Goal: Find specific page/section: Find specific page/section

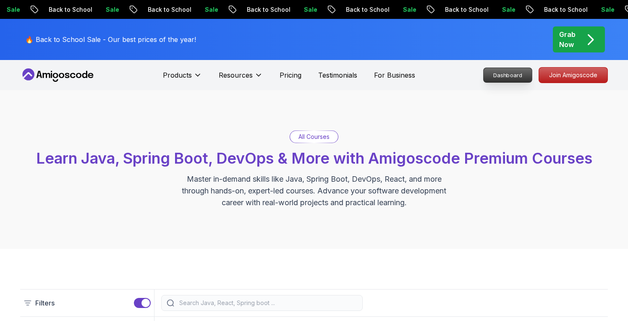
click at [518, 80] on p "Dashboard" at bounding box center [507, 75] width 48 height 14
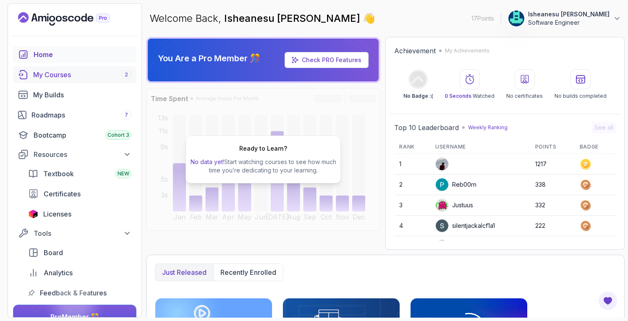
click at [68, 77] on div "My Courses 2" at bounding box center [82, 75] width 98 height 10
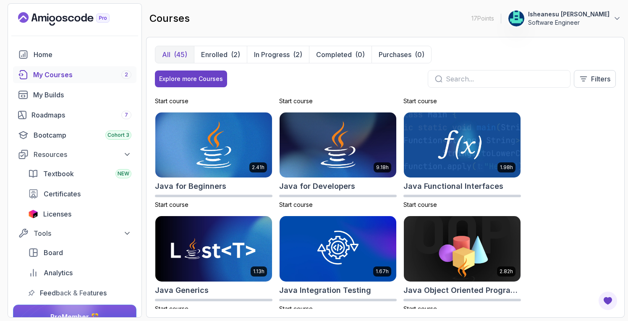
scroll to position [504, 0]
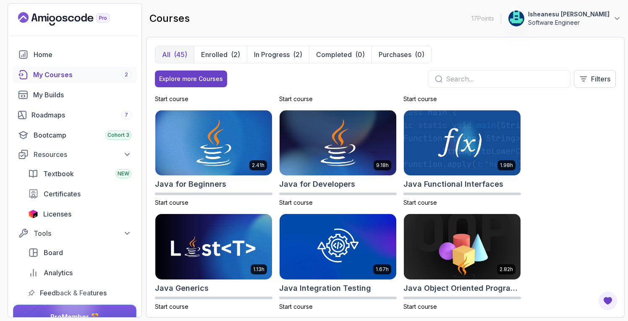
click at [493, 73] on div at bounding box center [498, 79] width 143 height 18
click at [489, 77] on input "text" at bounding box center [503, 79] width 117 height 10
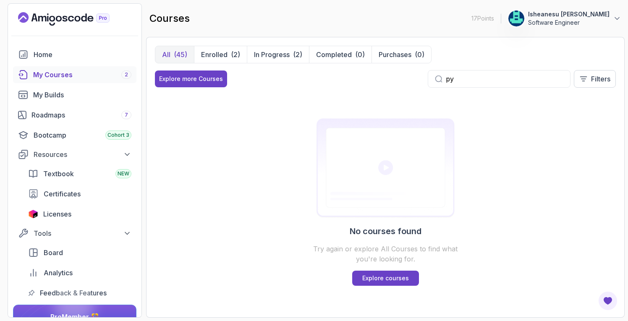
type input "p"
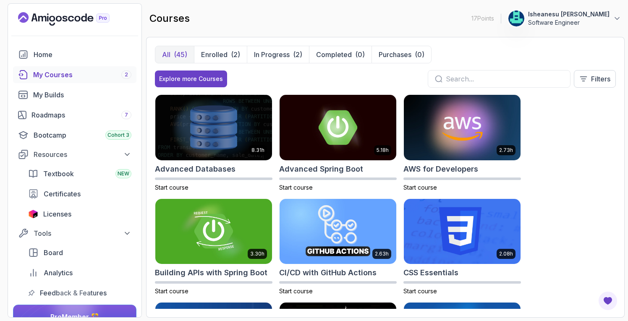
click at [617, 209] on div "All (45) Enrolled (2) In Progress (2) Completed (0) Purchases (0) Explore more …" at bounding box center [385, 177] width 478 height 281
click at [199, 136] on img at bounding box center [213, 127] width 122 height 68
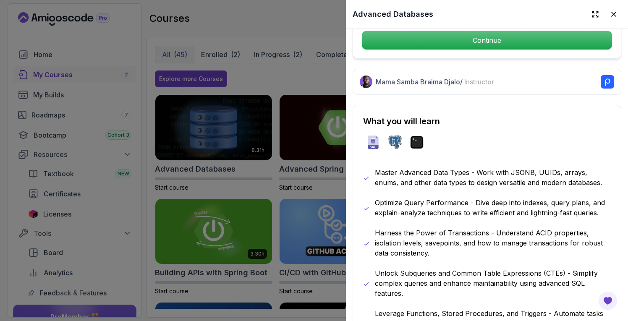
scroll to position [352, 0]
